Goal: Task Accomplishment & Management: Use online tool/utility

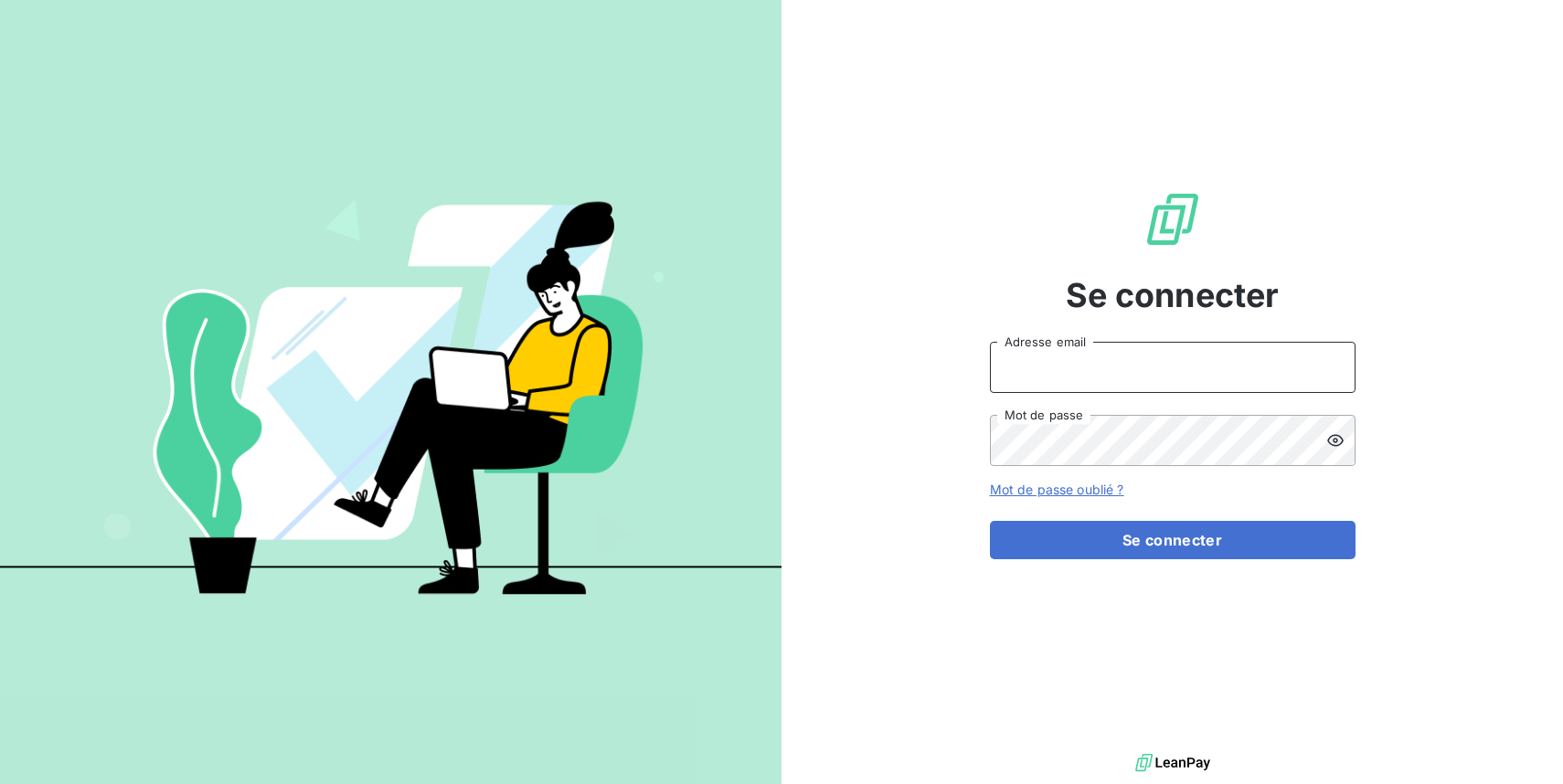
click at [1217, 376] on input "Adresse email" at bounding box center [1173, 367] width 365 height 51
type input "[EMAIL_ADDRESS][DOMAIN_NAME]"
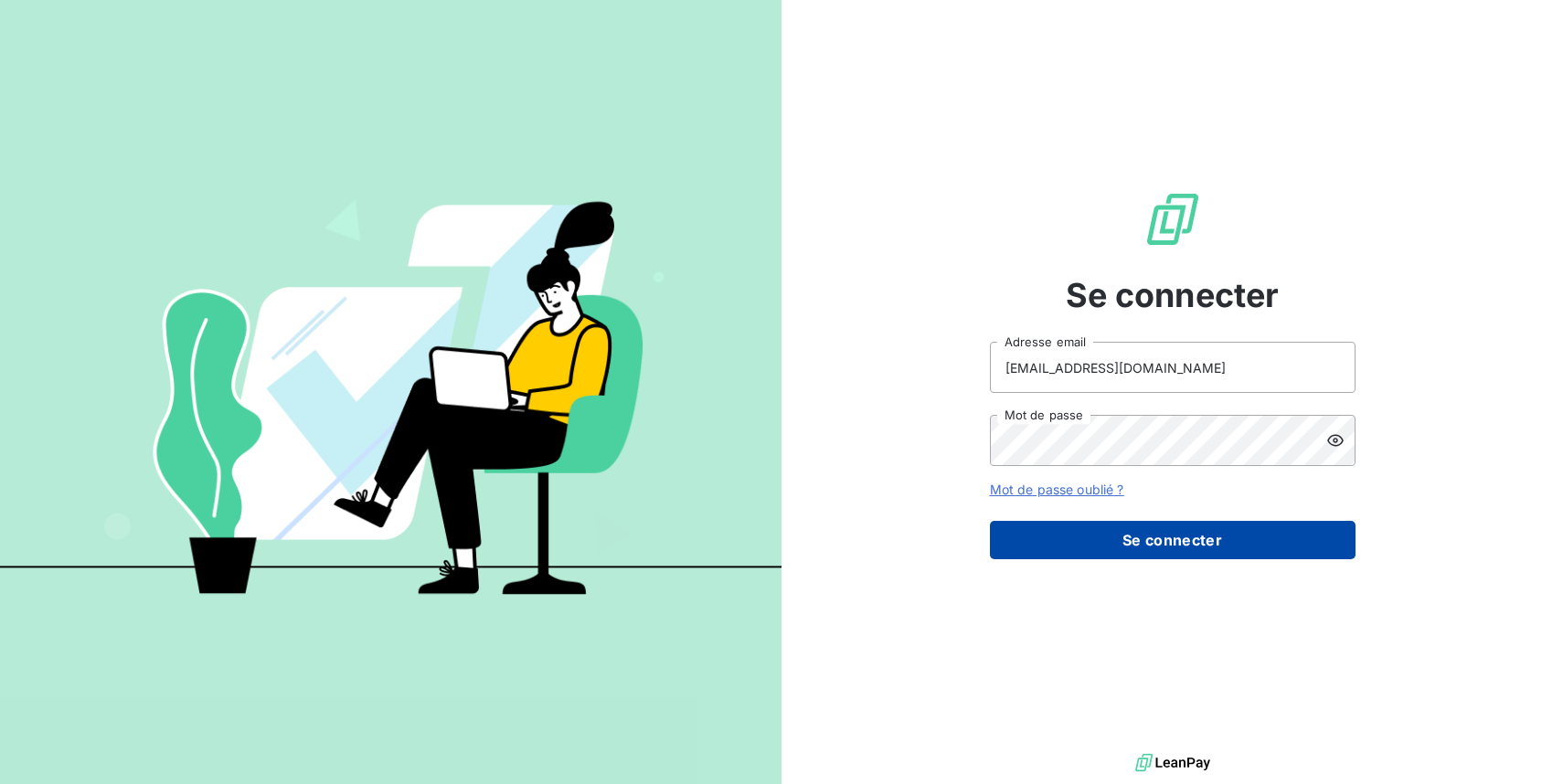
click at [1189, 537] on button "Se connecter" at bounding box center [1173, 539] width 365 height 38
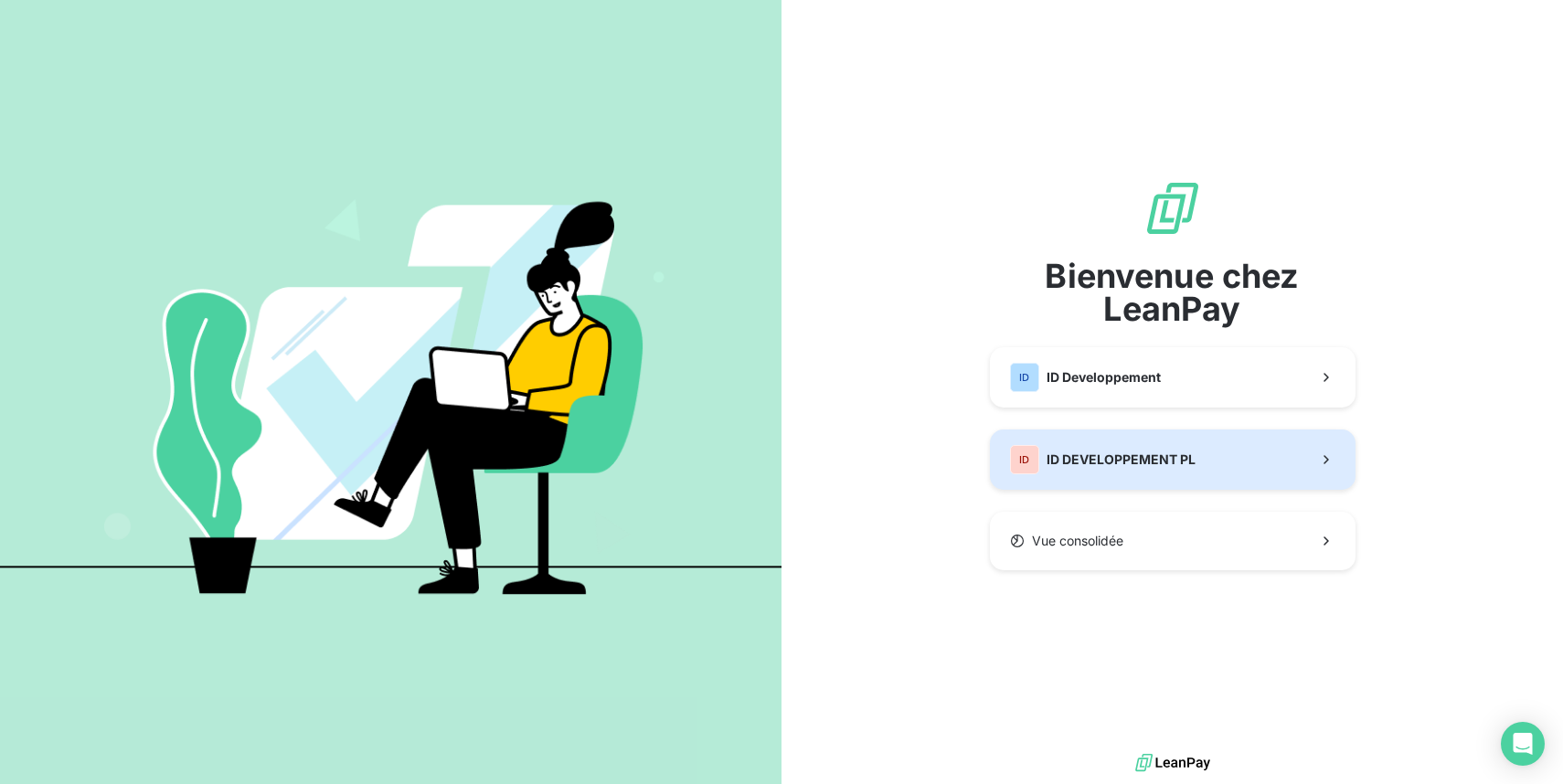
click at [1278, 459] on button "ID ID DEVELOPPEMENT PL" at bounding box center [1173, 459] width 365 height 60
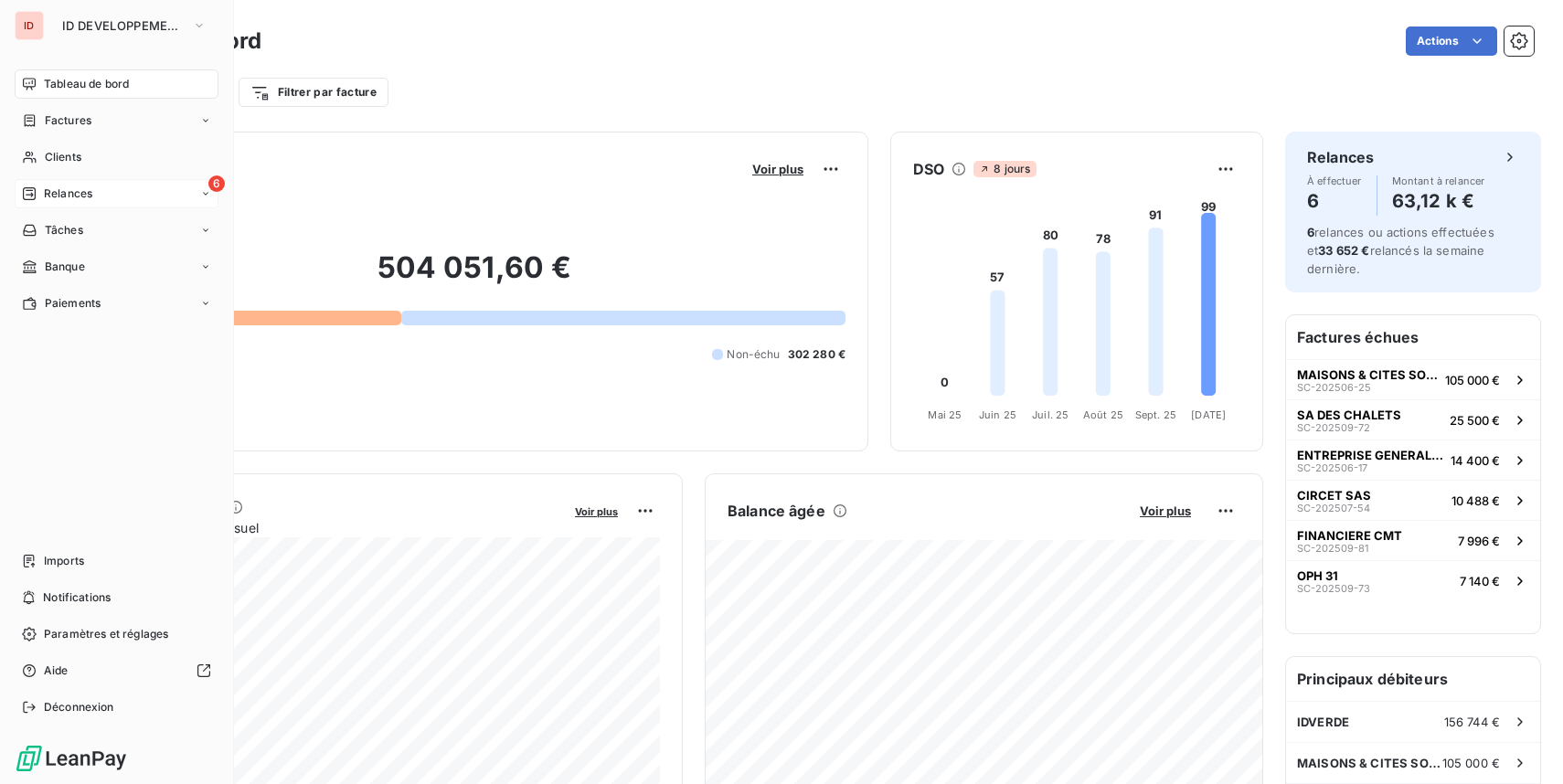
click at [49, 191] on span "Relances" at bounding box center [68, 194] width 48 height 17
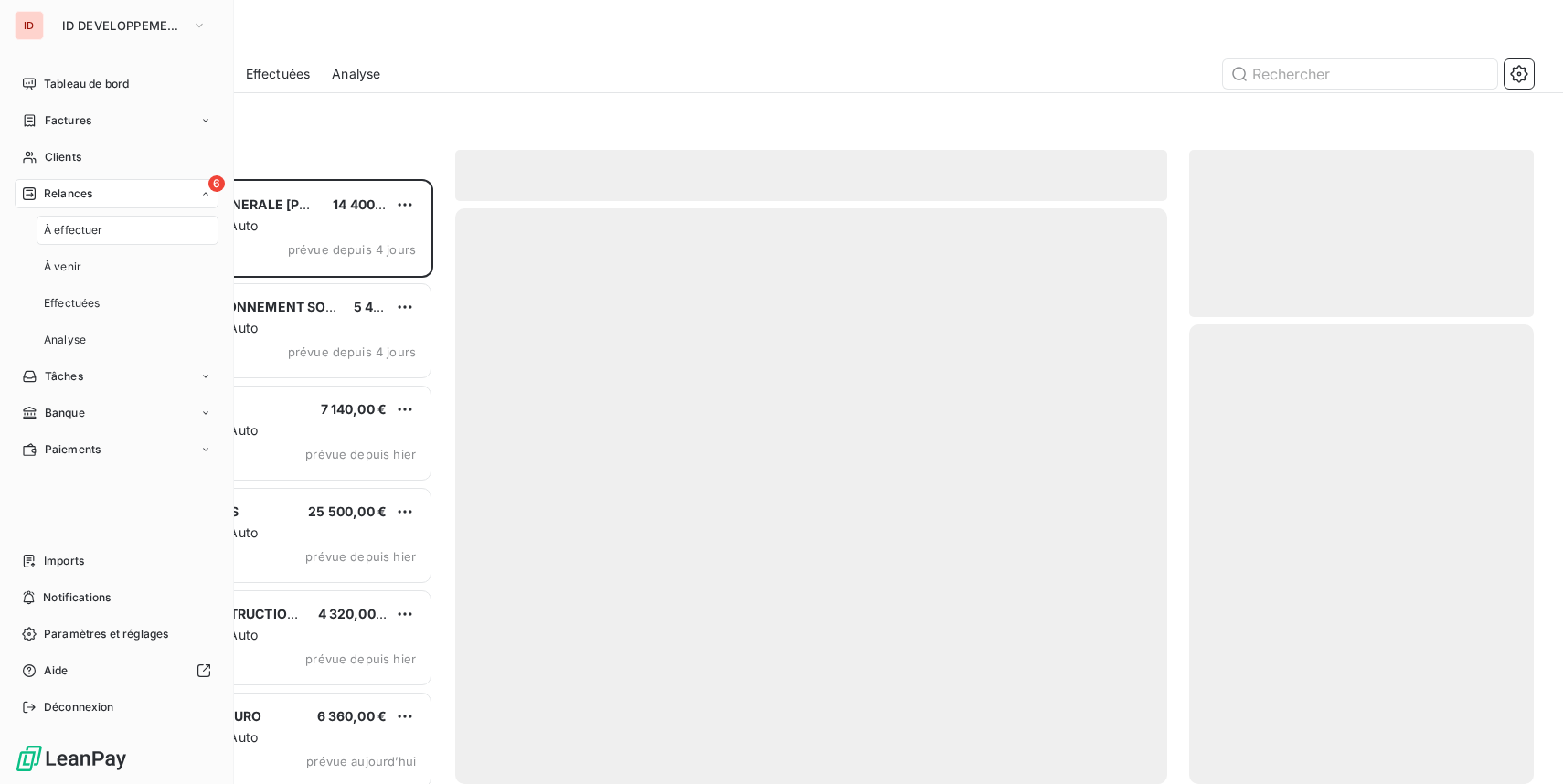
click at [143, 225] on div "À effectuer" at bounding box center [127, 231] width 182 height 30
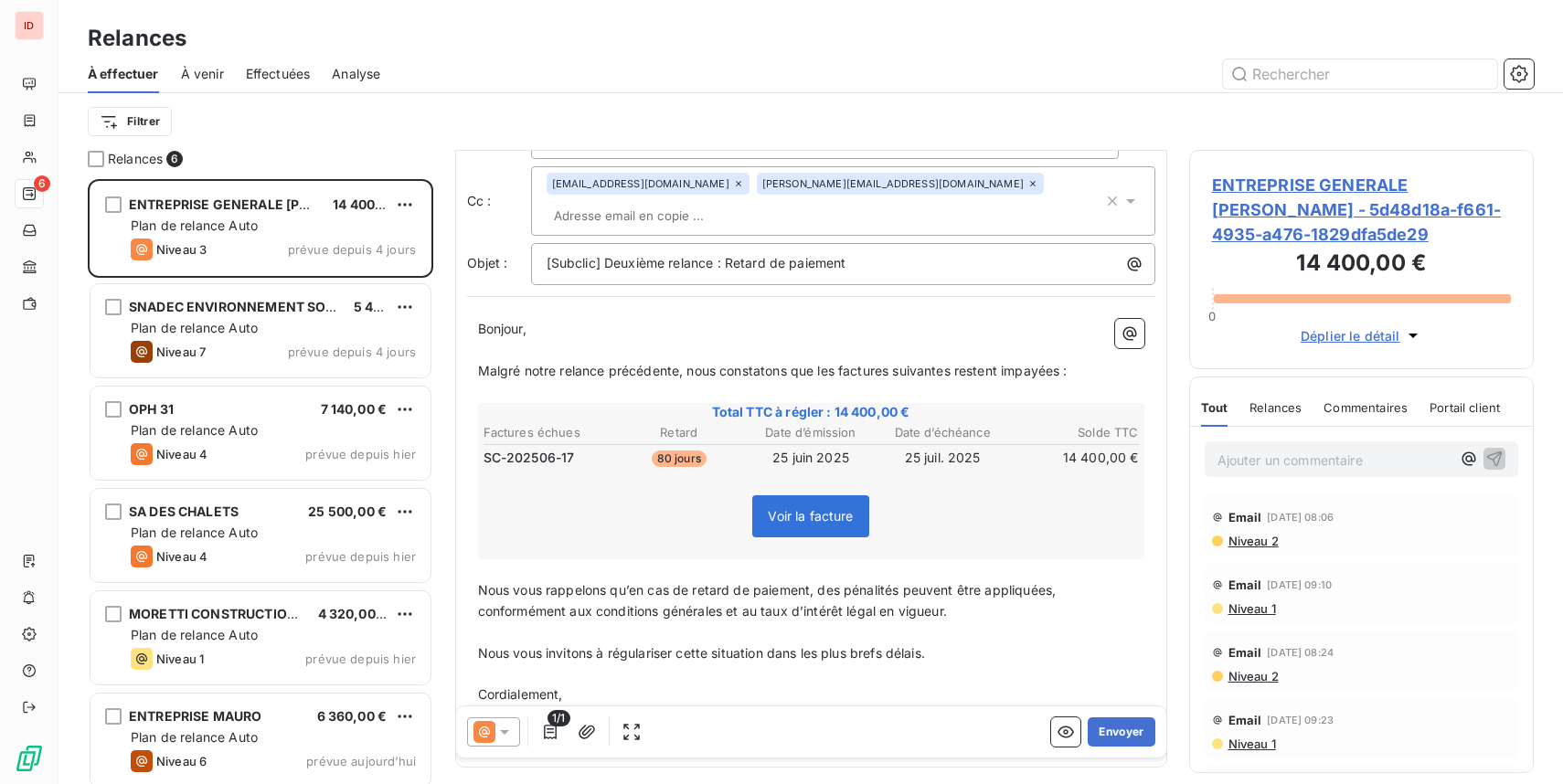
scroll to position [113, 0]
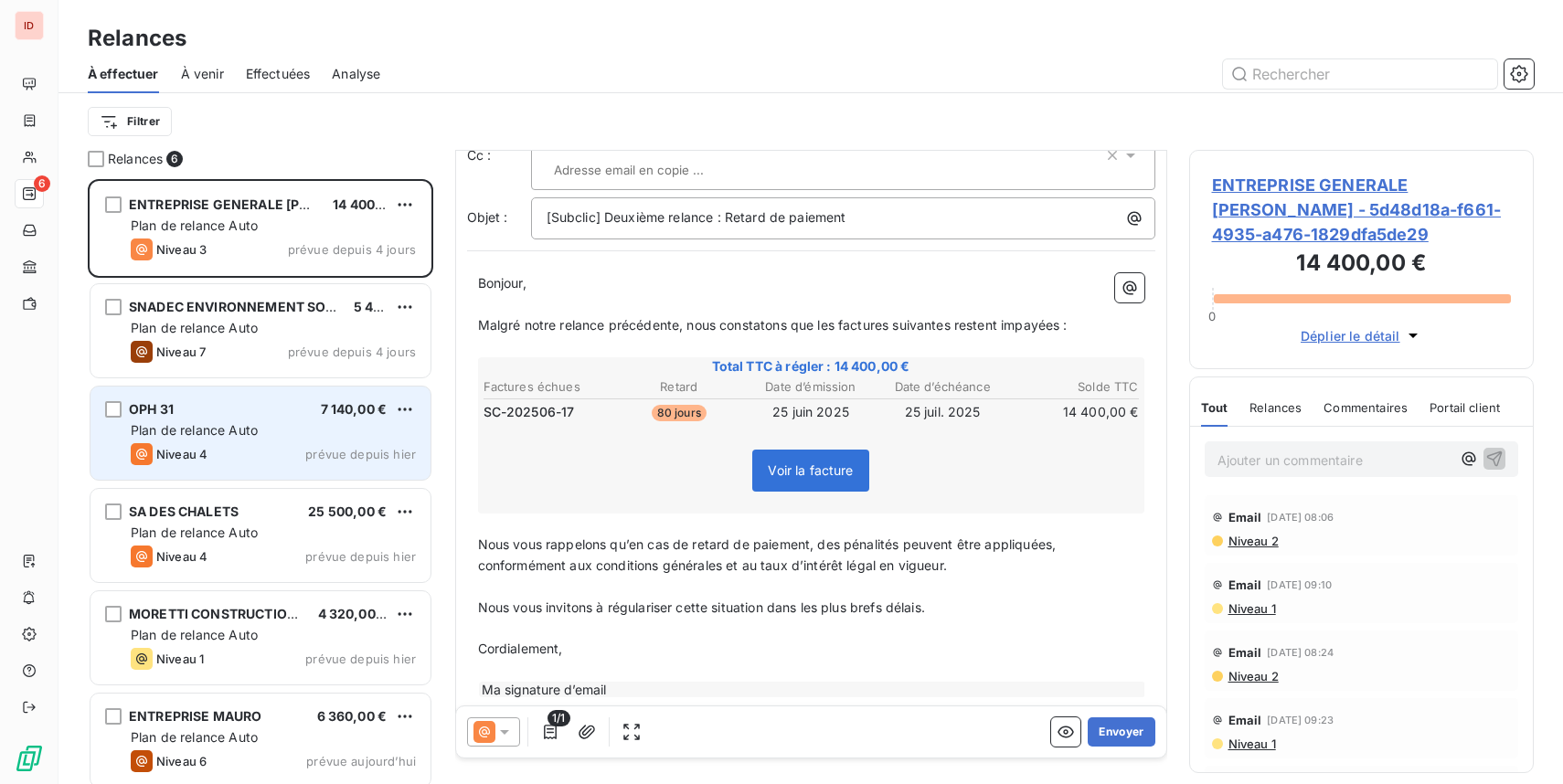
click at [239, 447] on div "Niveau 4 prévue depuis hier" at bounding box center [273, 454] width 286 height 22
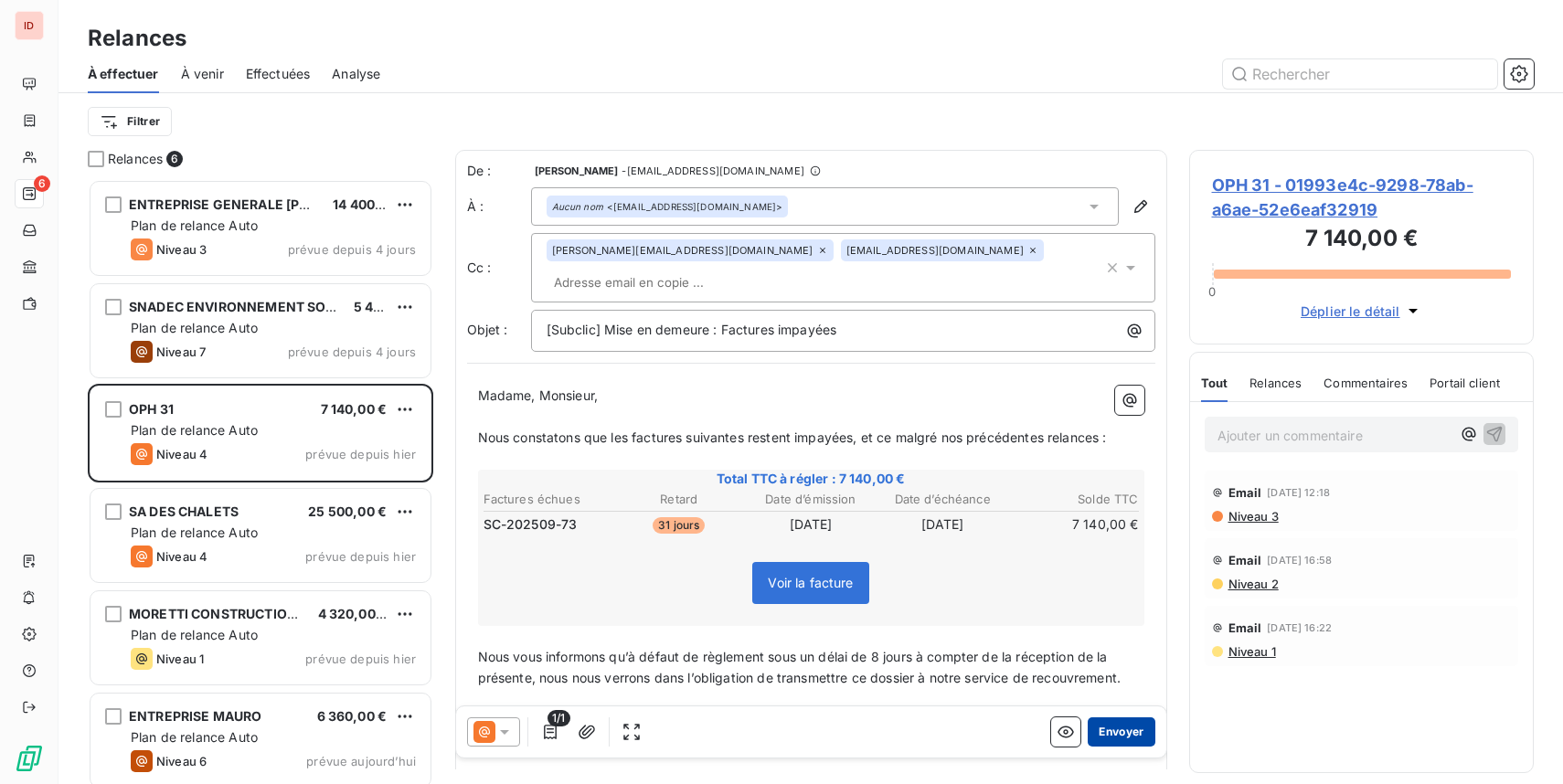
click at [1113, 731] on button "Envoyer" at bounding box center [1121, 732] width 67 height 30
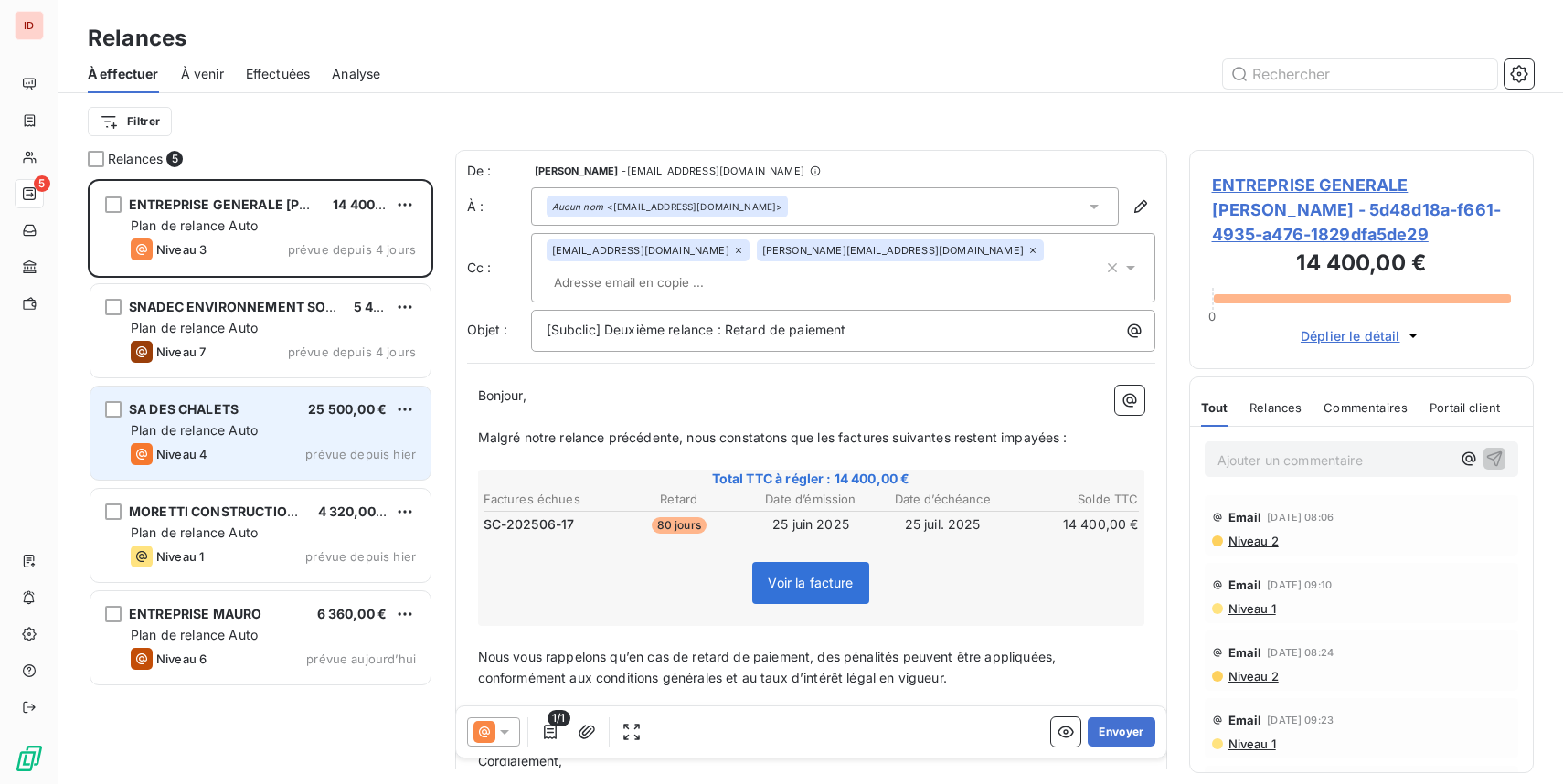
click at [300, 430] on div "Plan de relance Auto" at bounding box center [273, 430] width 286 height 19
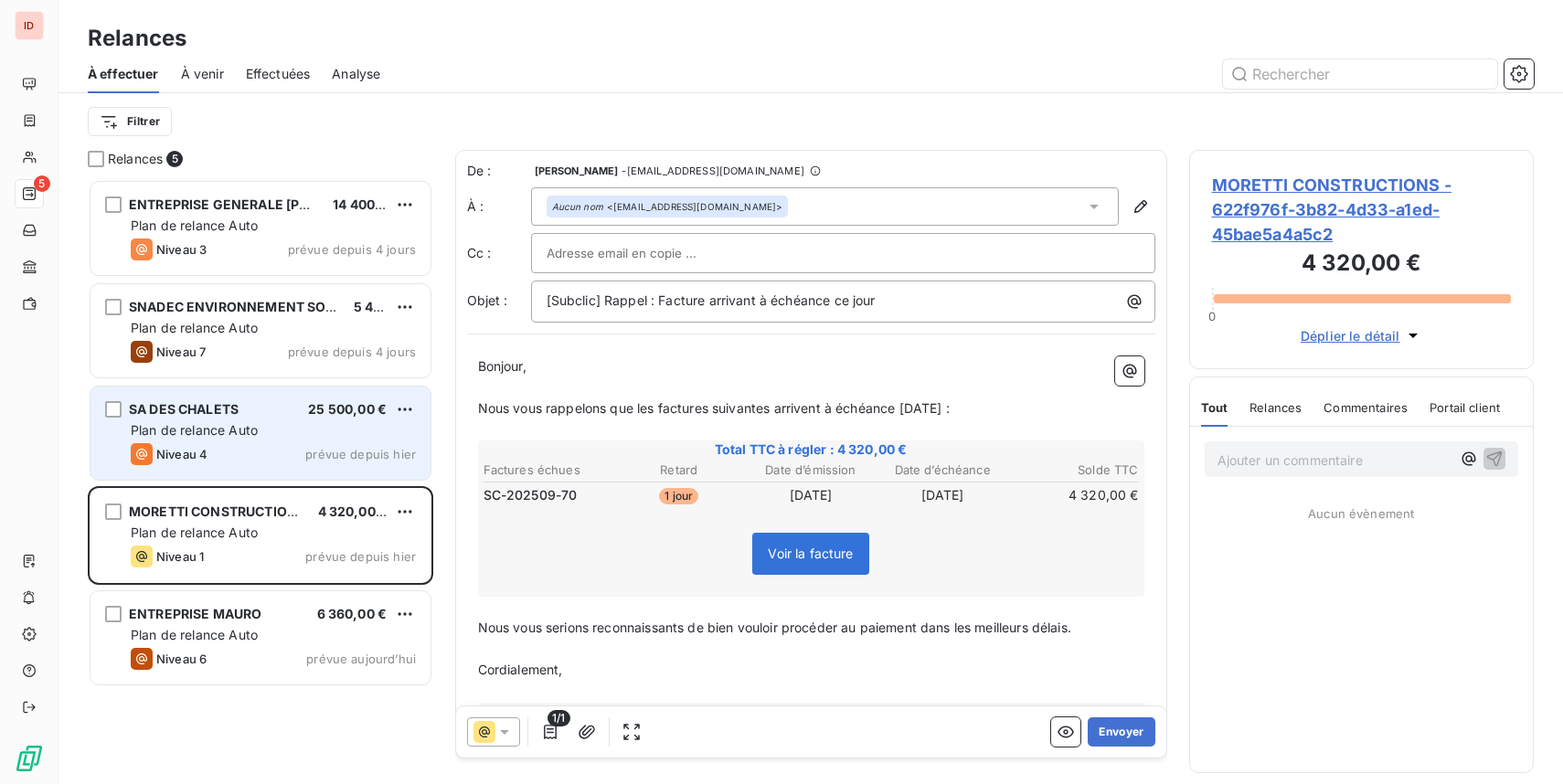
click at [297, 432] on div "Plan de relance Auto" at bounding box center [273, 430] width 286 height 19
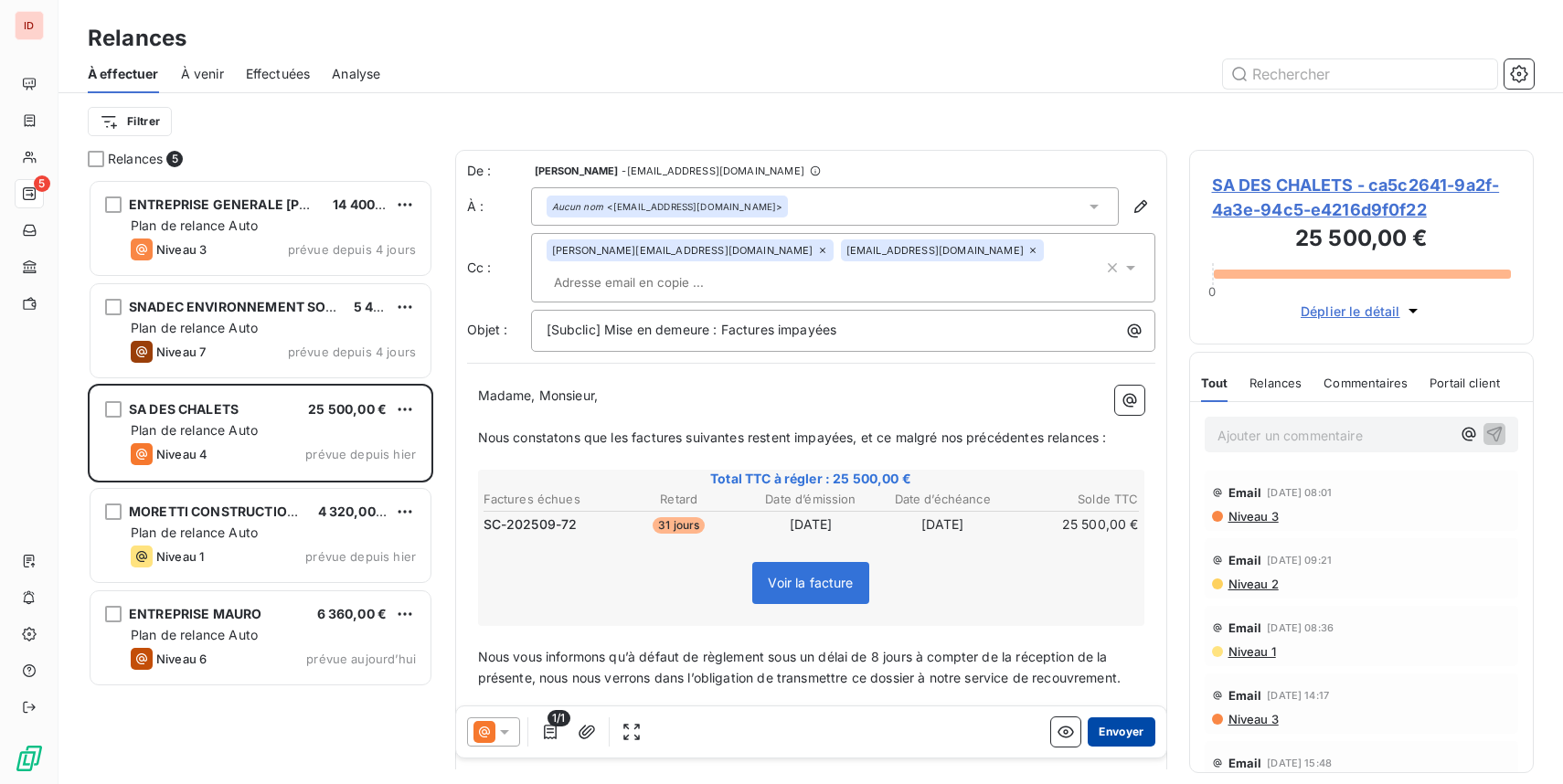
click at [1134, 729] on button "Envoyer" at bounding box center [1121, 732] width 67 height 30
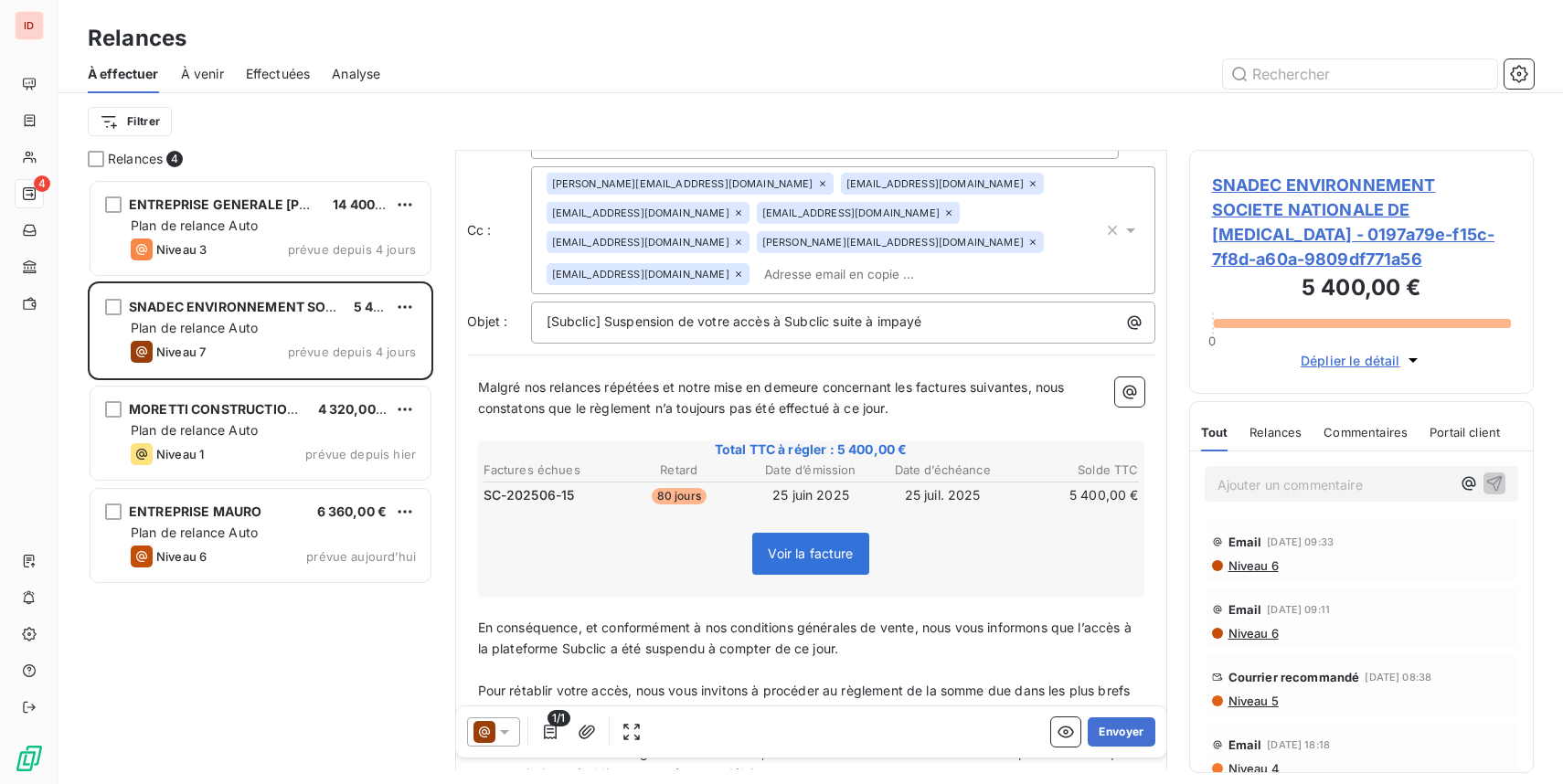
scroll to position [73, 0]
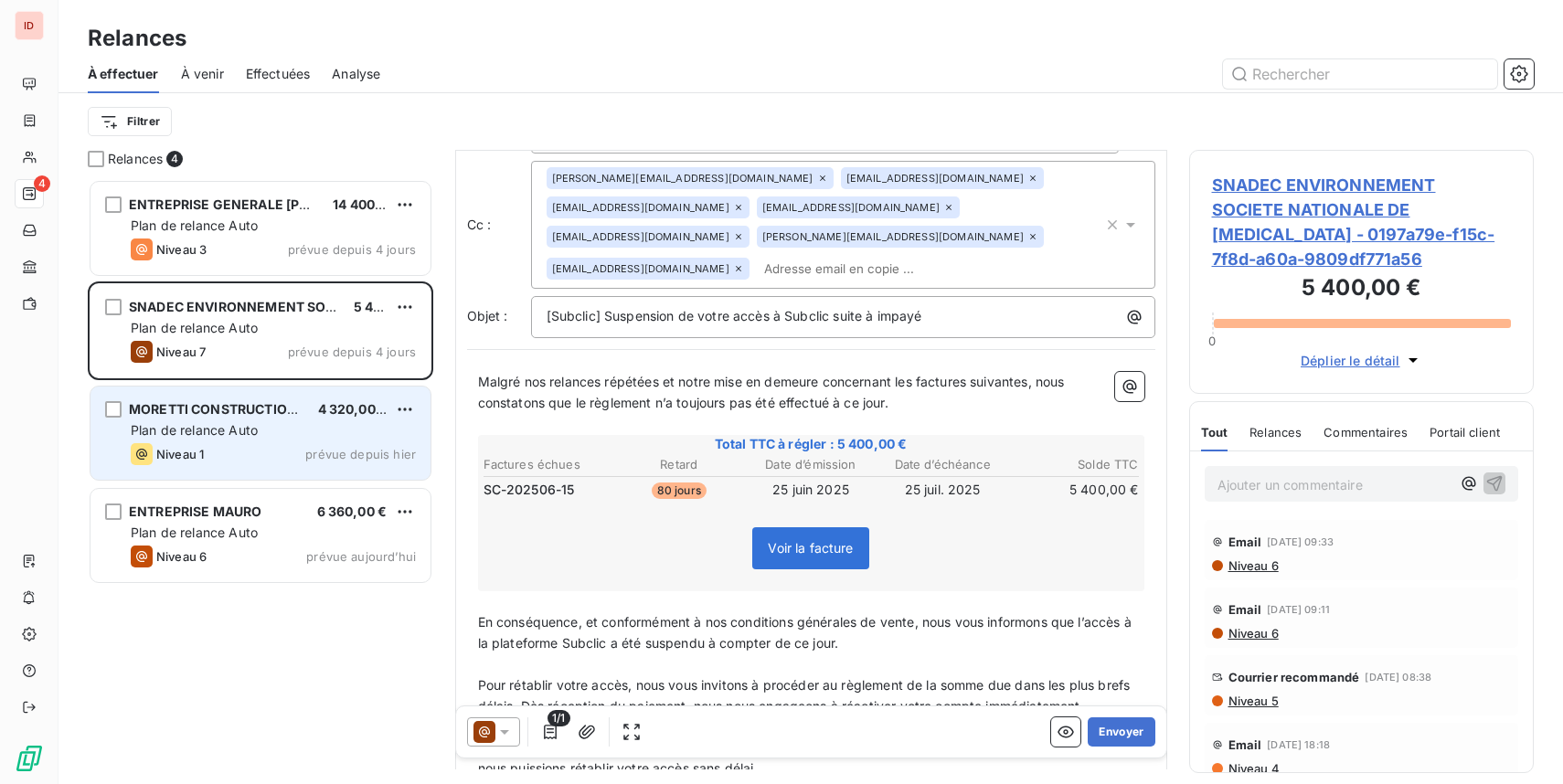
click at [291, 428] on div "Plan de relance Auto" at bounding box center [273, 430] width 286 height 19
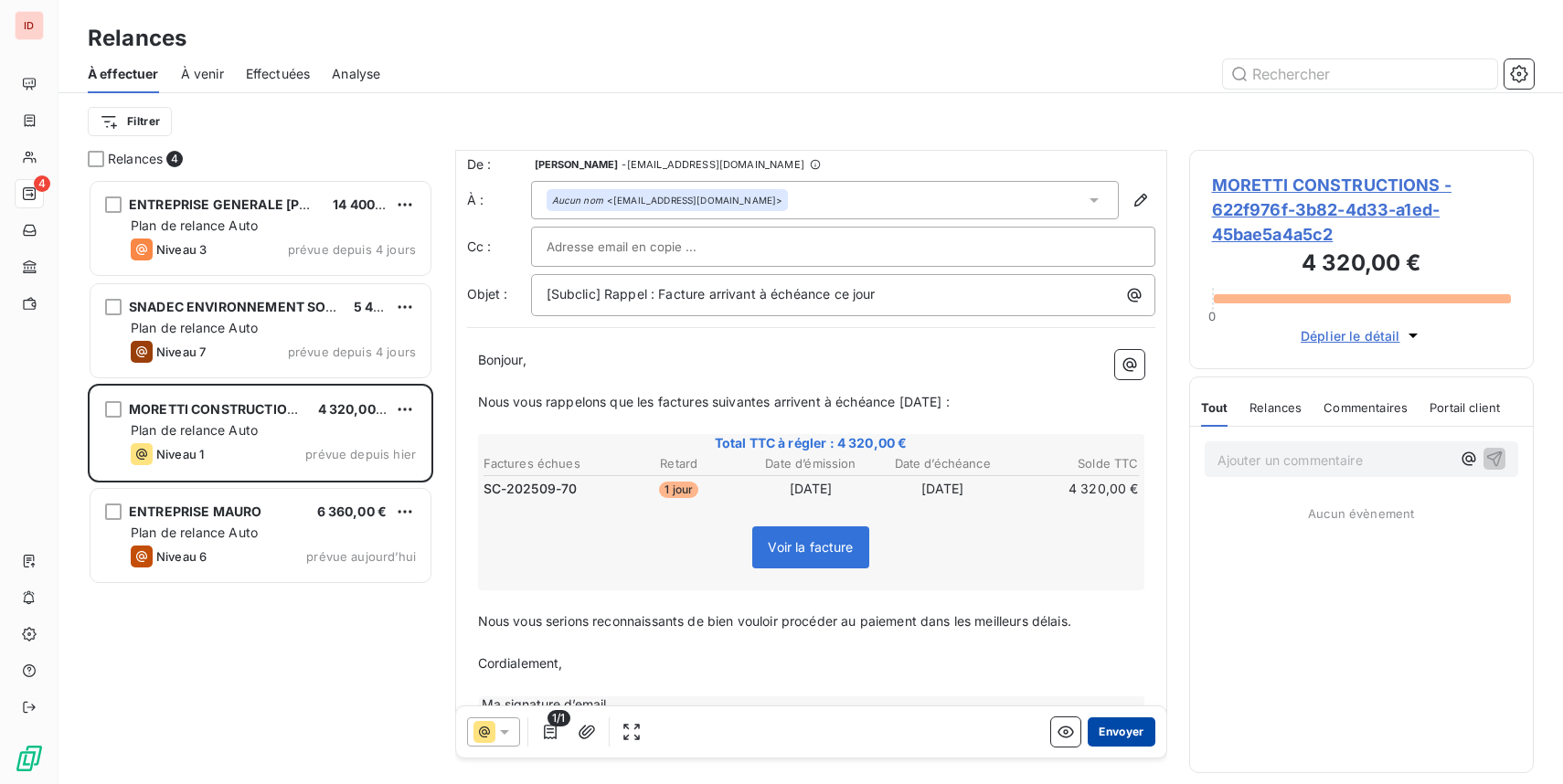
click at [1110, 725] on button "Envoyer" at bounding box center [1121, 732] width 67 height 30
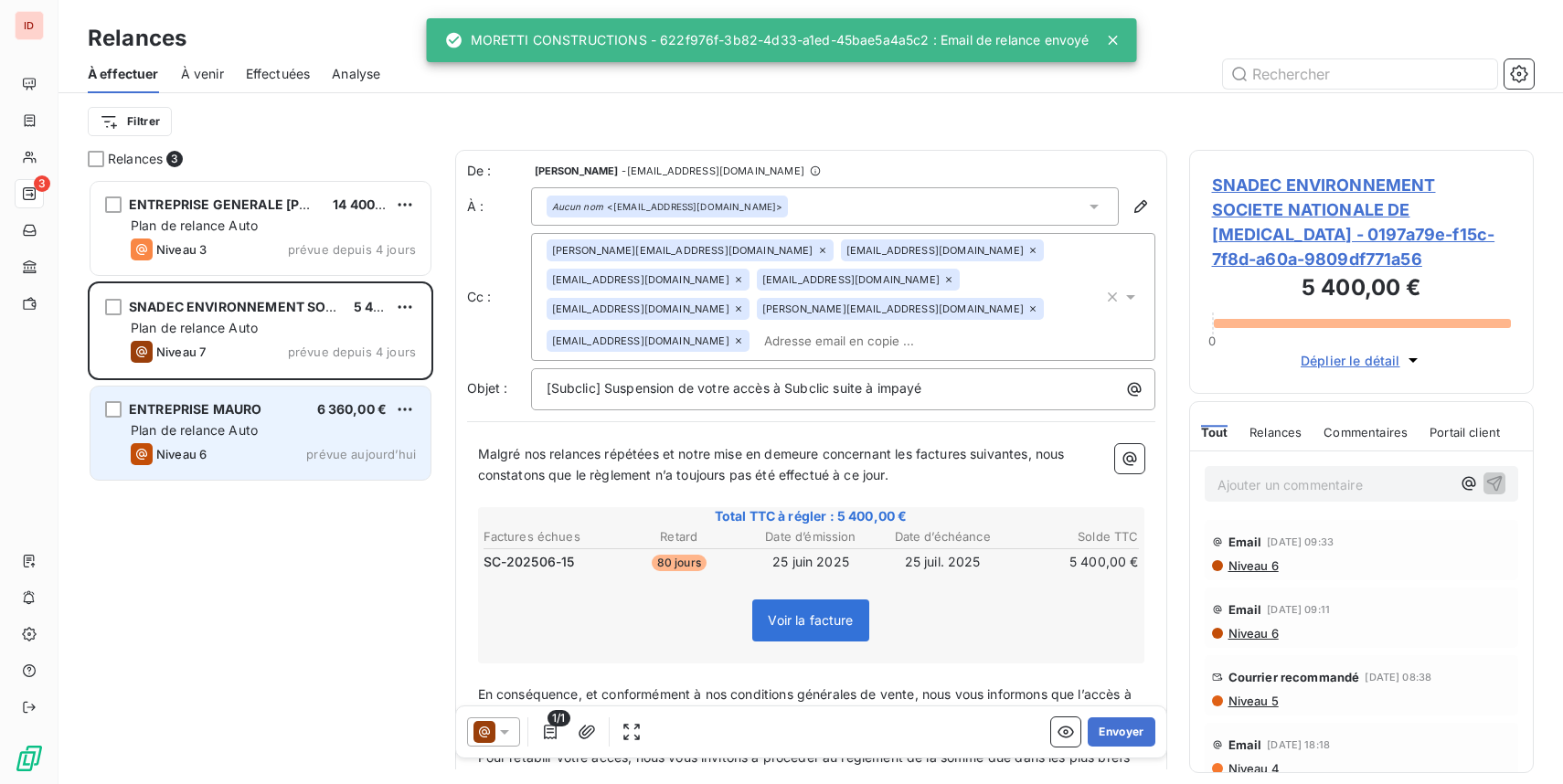
click at [286, 435] on div "Plan de relance Auto" at bounding box center [273, 430] width 286 height 19
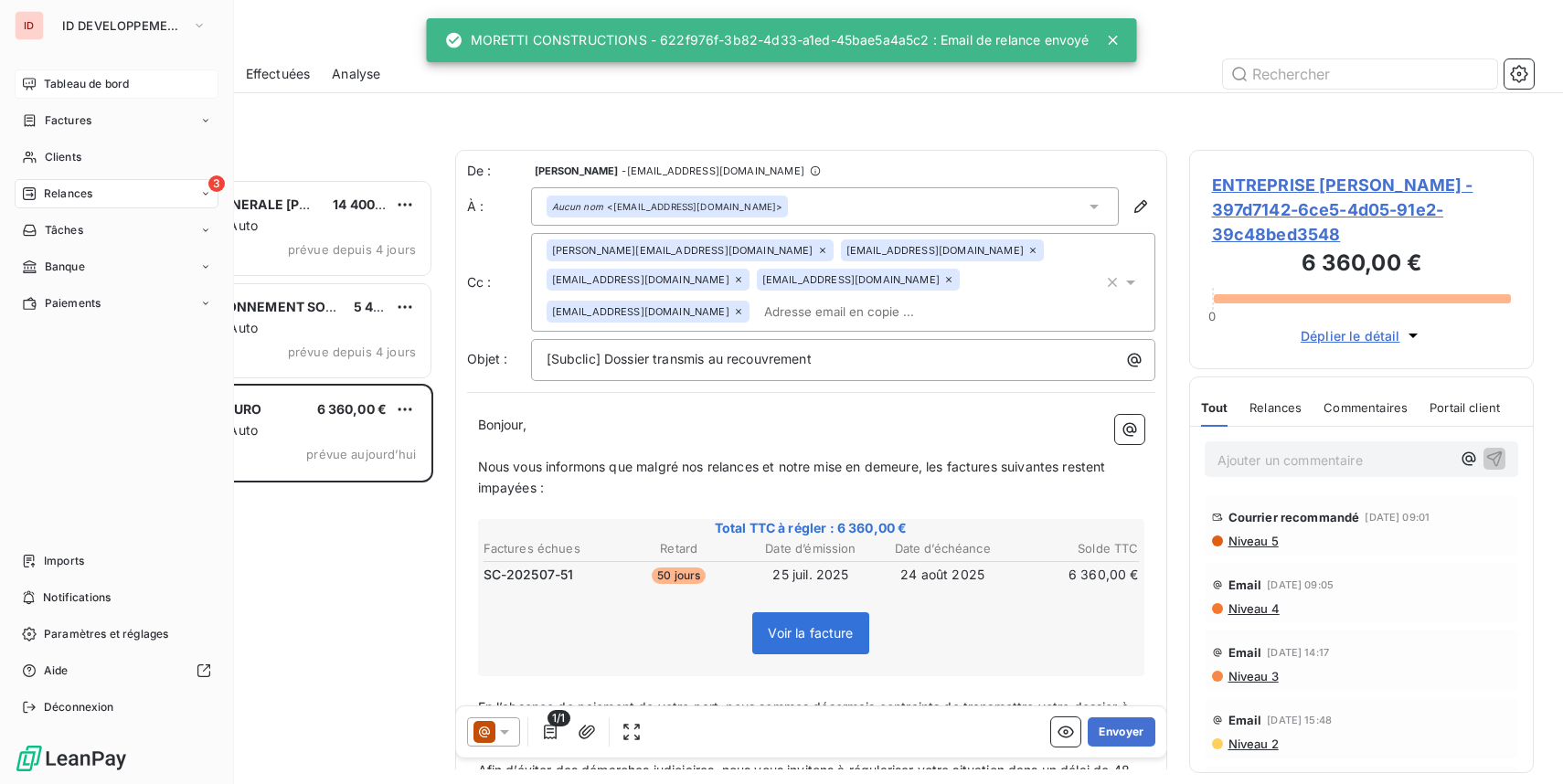
click at [36, 87] on div "Tableau de bord" at bounding box center [117, 84] width 204 height 30
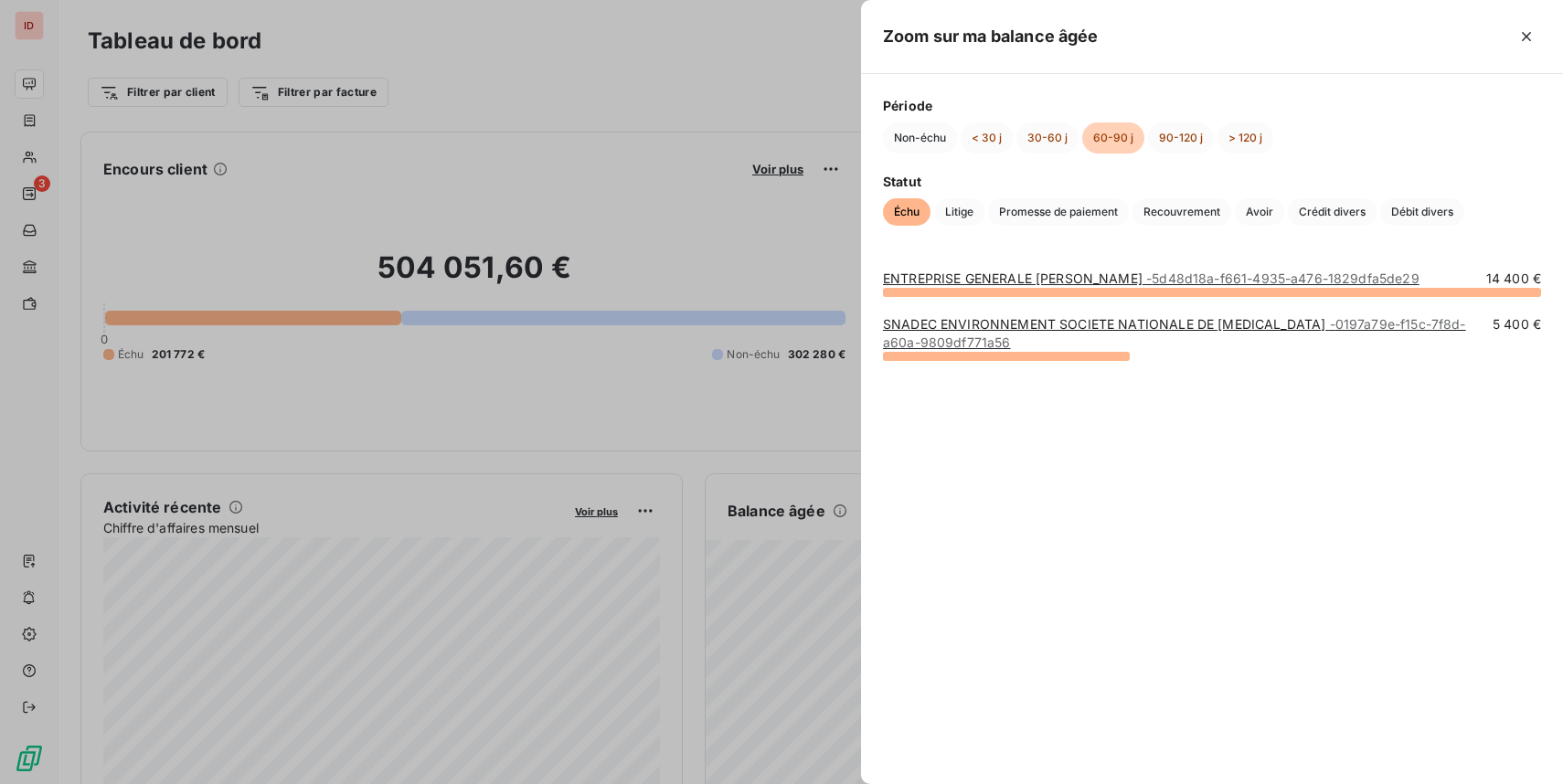
click at [1511, 22] on button "button" at bounding box center [1526, 37] width 30 height 30
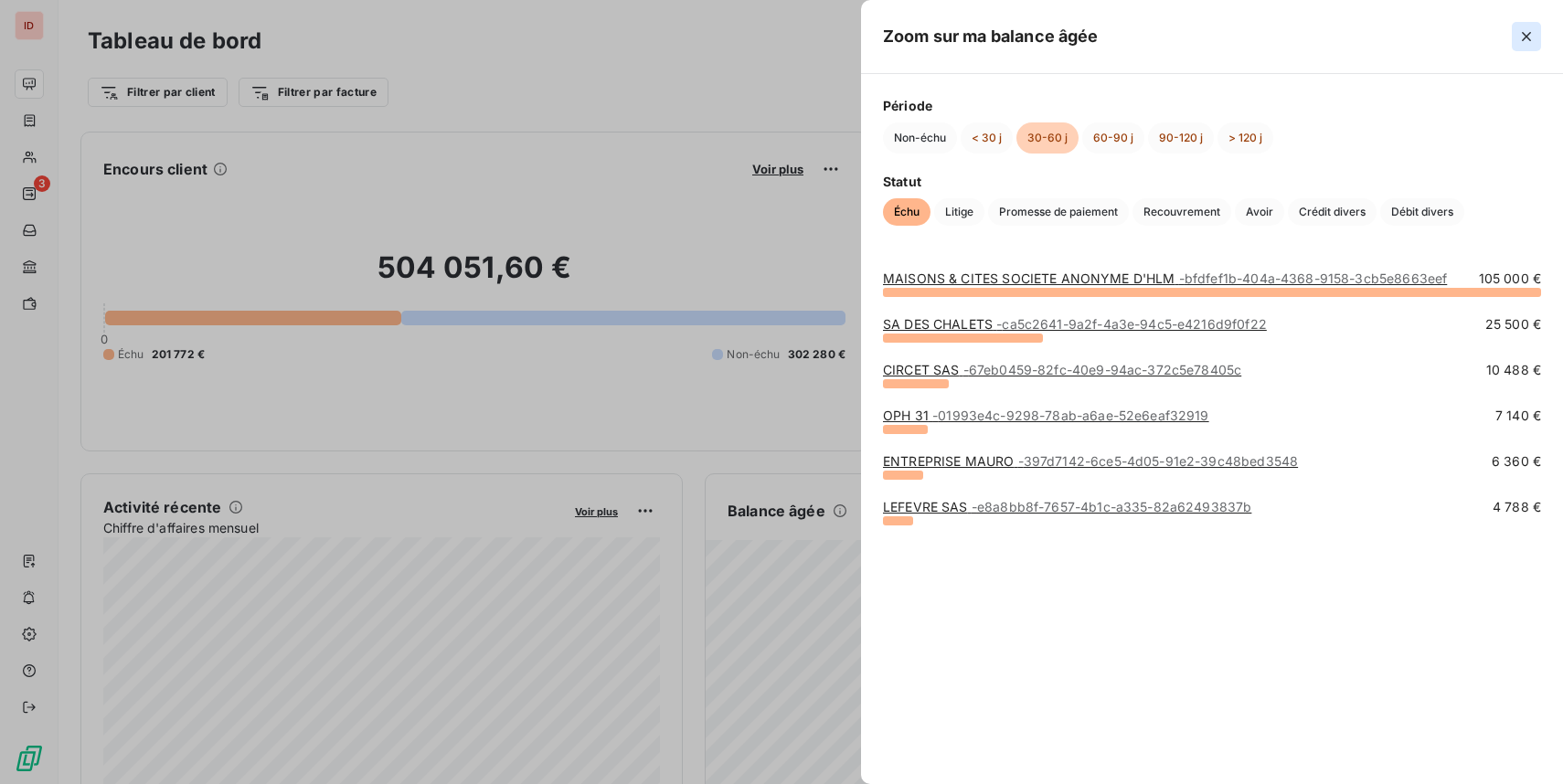
click at [1531, 36] on icon "button" at bounding box center [1526, 37] width 19 height 19
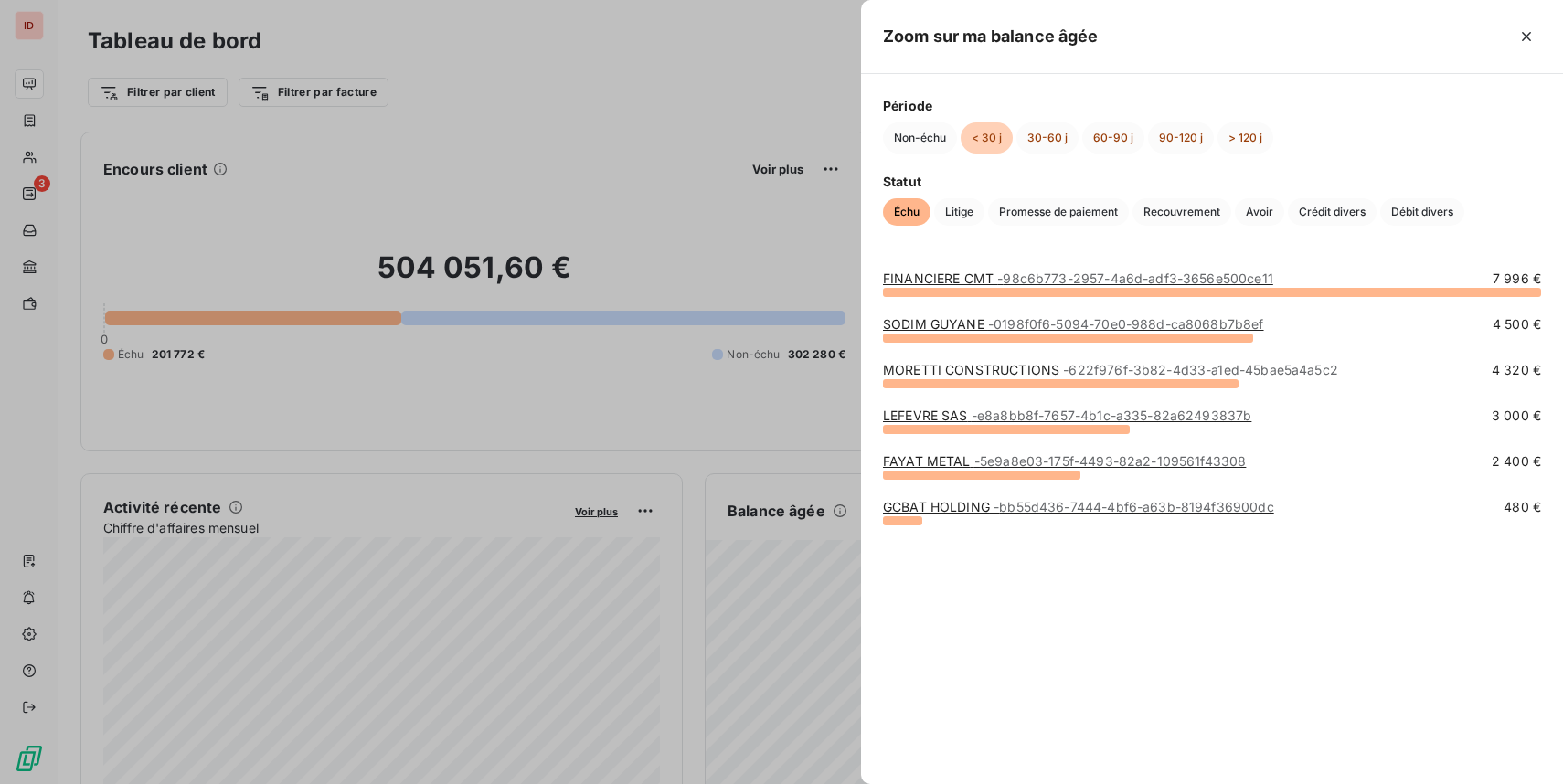
click at [832, 433] on div at bounding box center [782, 392] width 1563 height 784
click at [752, 431] on div at bounding box center [782, 392] width 1563 height 784
